Goal: Information Seeking & Learning: Find specific fact

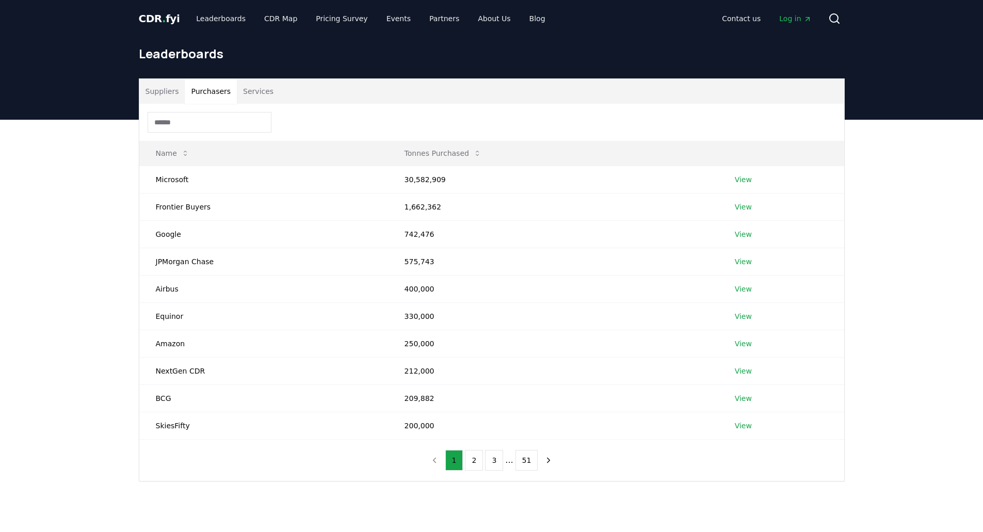
click at [189, 123] on input at bounding box center [210, 122] width 124 height 21
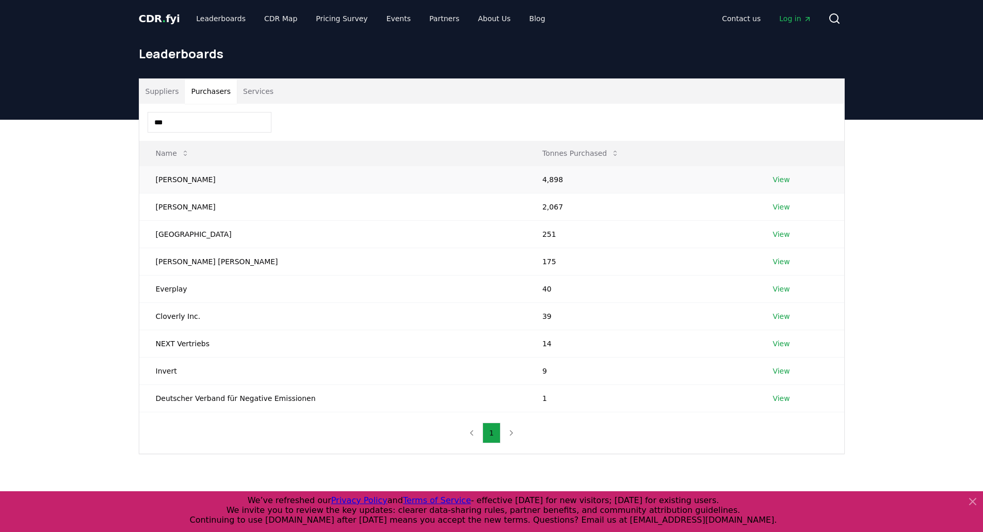
type input "***"
click at [774, 177] on link "View" at bounding box center [781, 179] width 17 height 10
